Goal: Navigation & Orientation: Find specific page/section

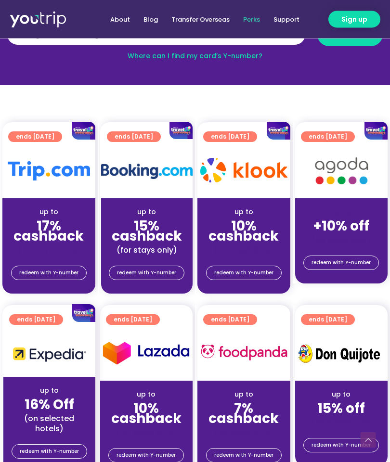
scroll to position [155, 0]
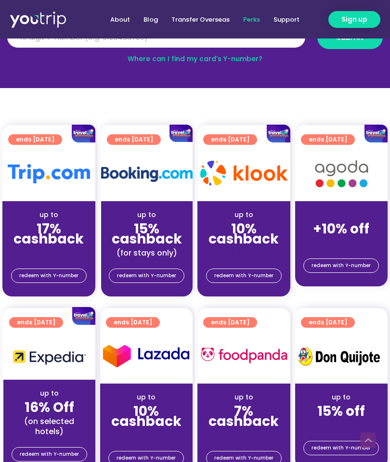
click at [290, 15] on link "Support" at bounding box center [285, 20] width 39 height 18
click at [257, 20] on link "Perks" at bounding box center [251, 20] width 30 height 18
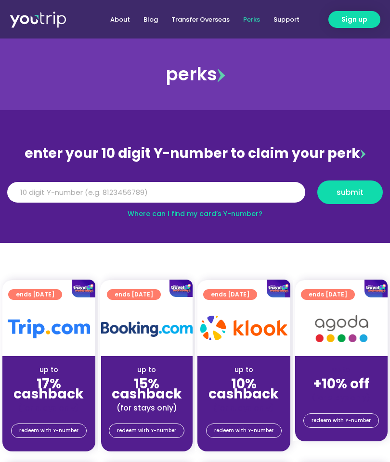
click at [253, 21] on link "Perks" at bounding box center [251, 20] width 30 height 18
click at [202, 189] on input "Y Number" at bounding box center [156, 192] width 298 height 21
click at [121, 21] on link "About" at bounding box center [119, 20] width 33 height 18
